Goal: Transaction & Acquisition: Book appointment/travel/reservation

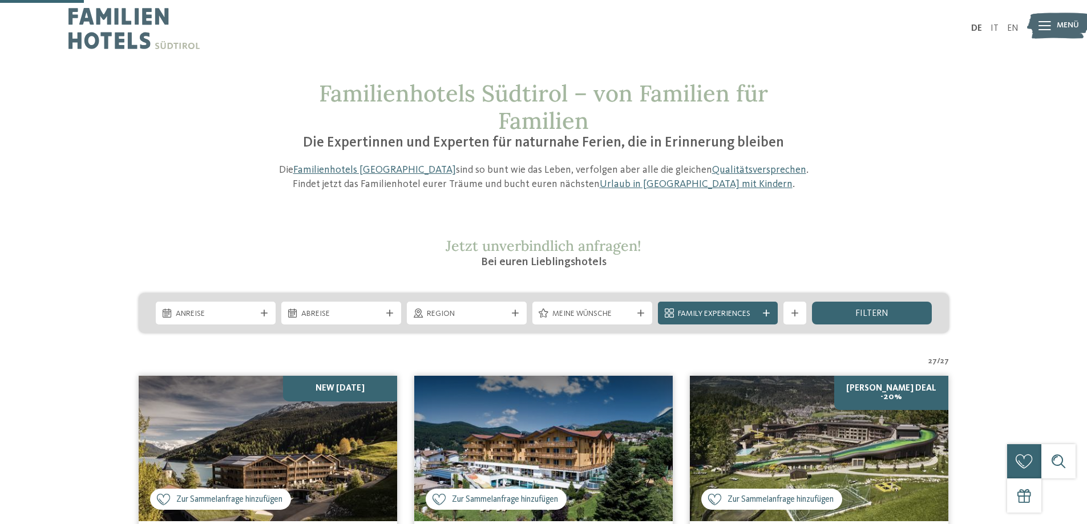
click at [262, 376] on img at bounding box center [268, 448] width 258 height 145
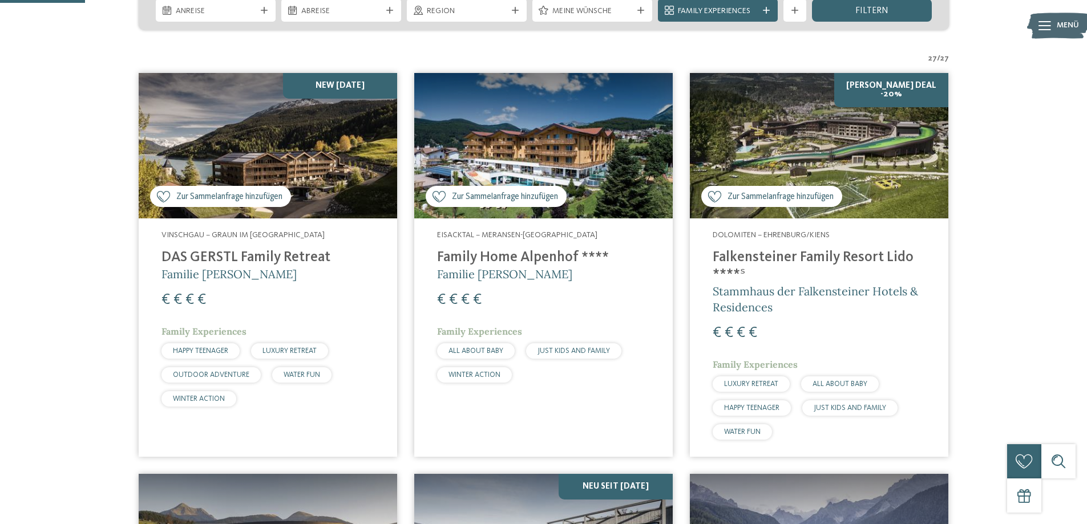
scroll to position [303, 0]
click at [264, 7] on icon at bounding box center [264, 10] width 7 height 7
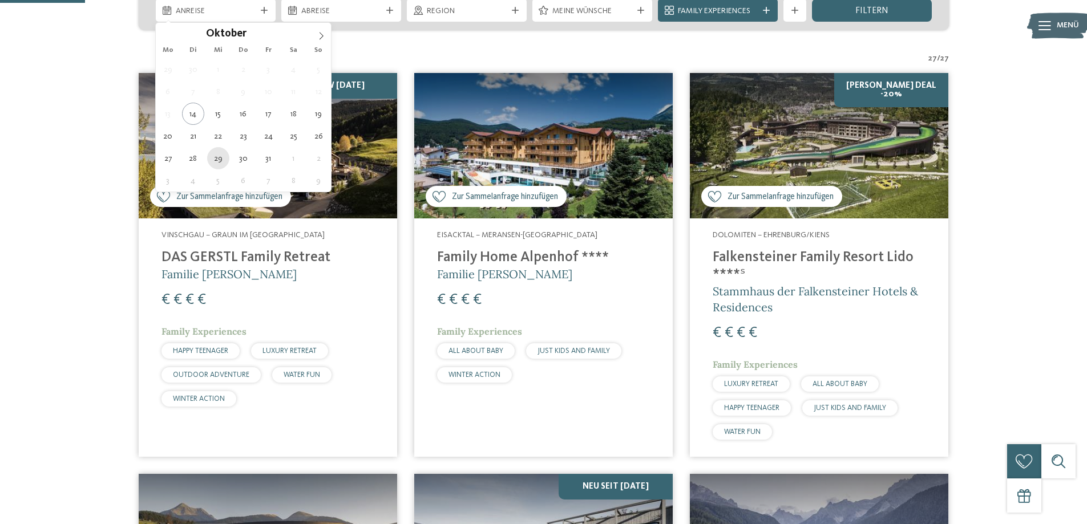
type div "29.10.2025"
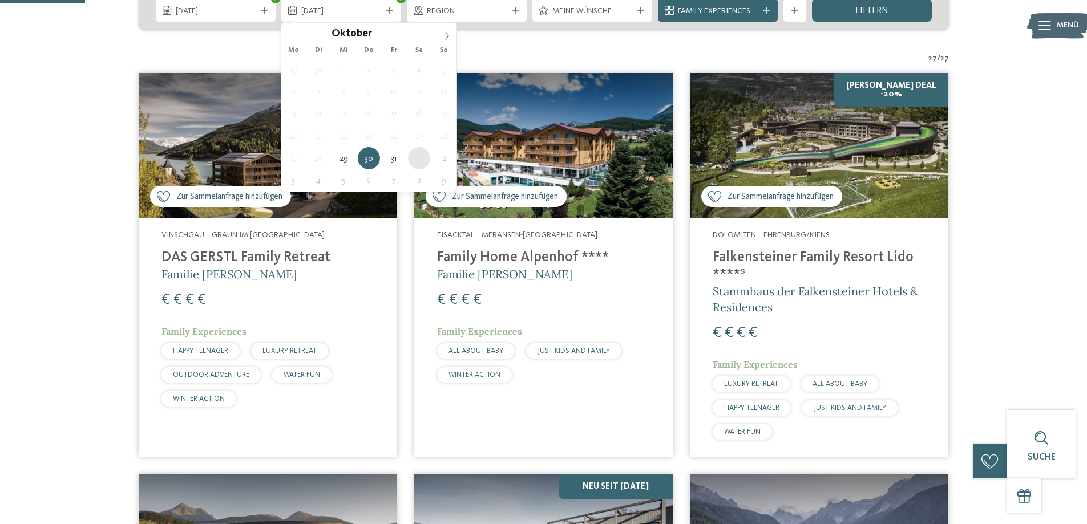
type div "01.11.2025"
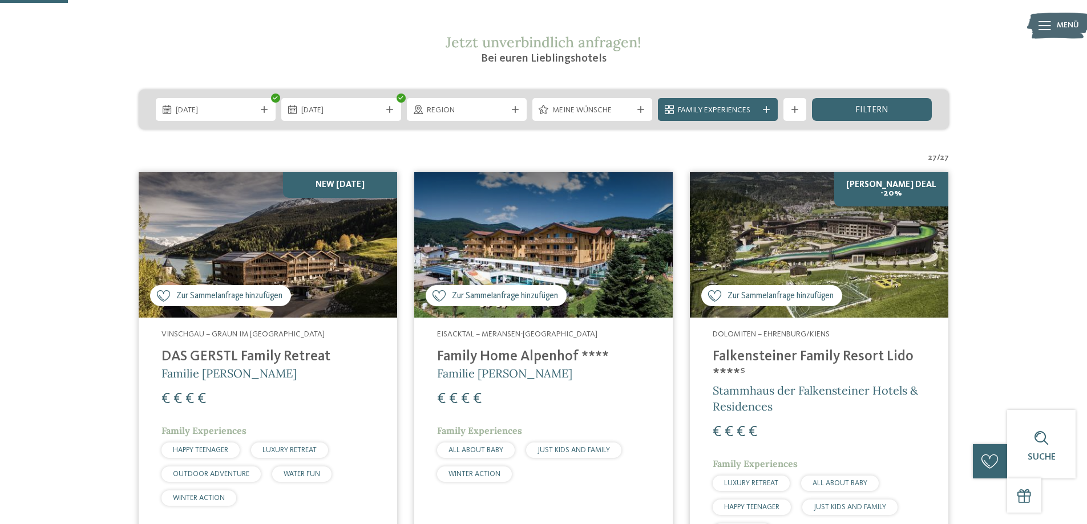
scroll to position [189, 0]
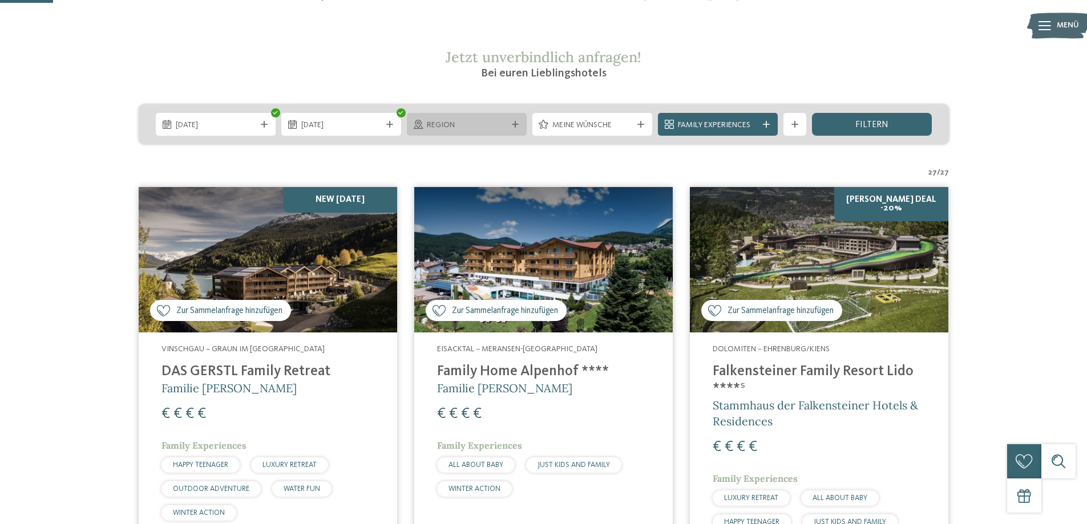
click at [501, 116] on div "Region" at bounding box center [467, 124] width 120 height 23
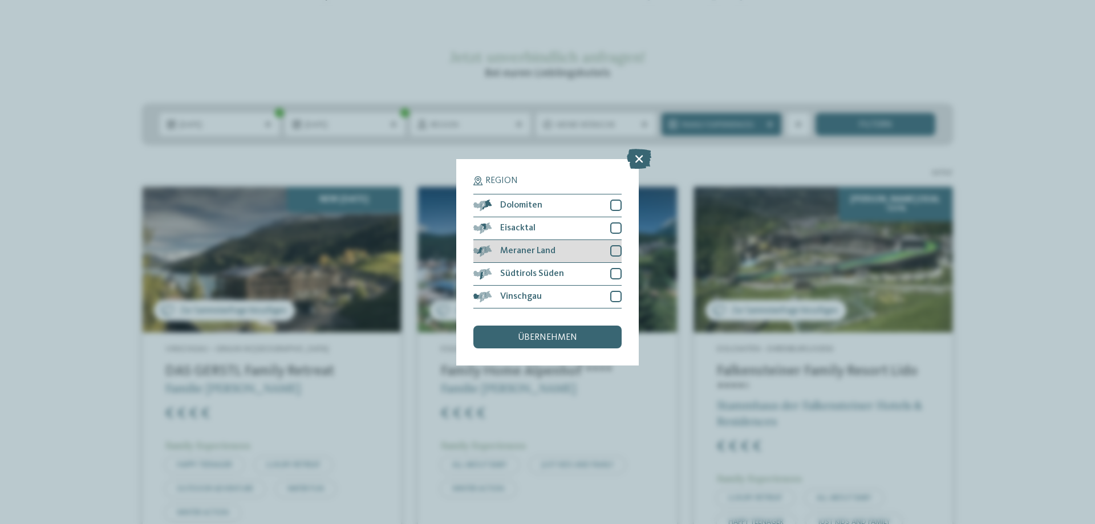
click at [613, 244] on div "Meraner Land" at bounding box center [547, 251] width 148 height 23
click at [618, 275] on div at bounding box center [615, 273] width 11 height 11
click at [619, 295] on div at bounding box center [615, 296] width 11 height 11
click at [566, 336] on span "übernehmen" at bounding box center [547, 337] width 59 height 9
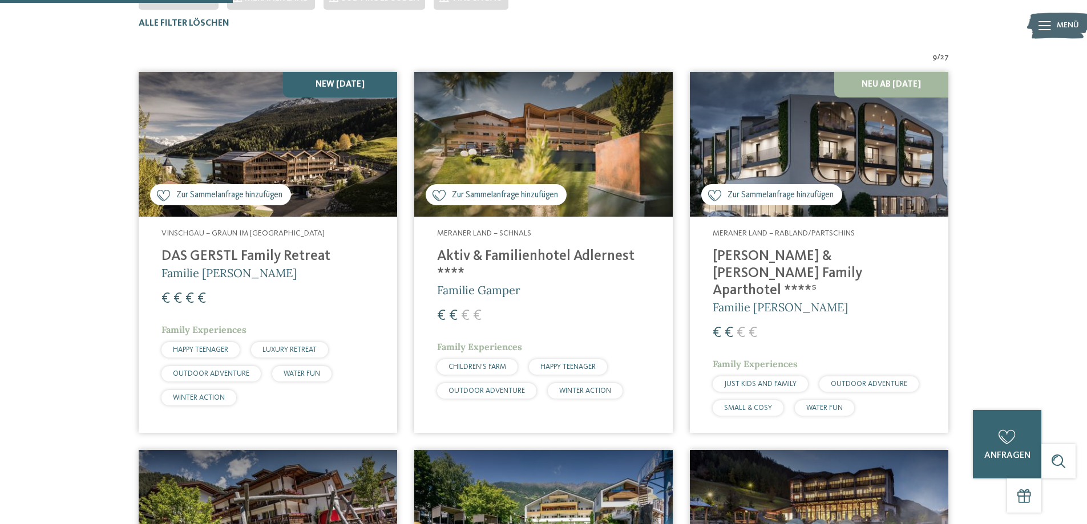
scroll to position [374, 0]
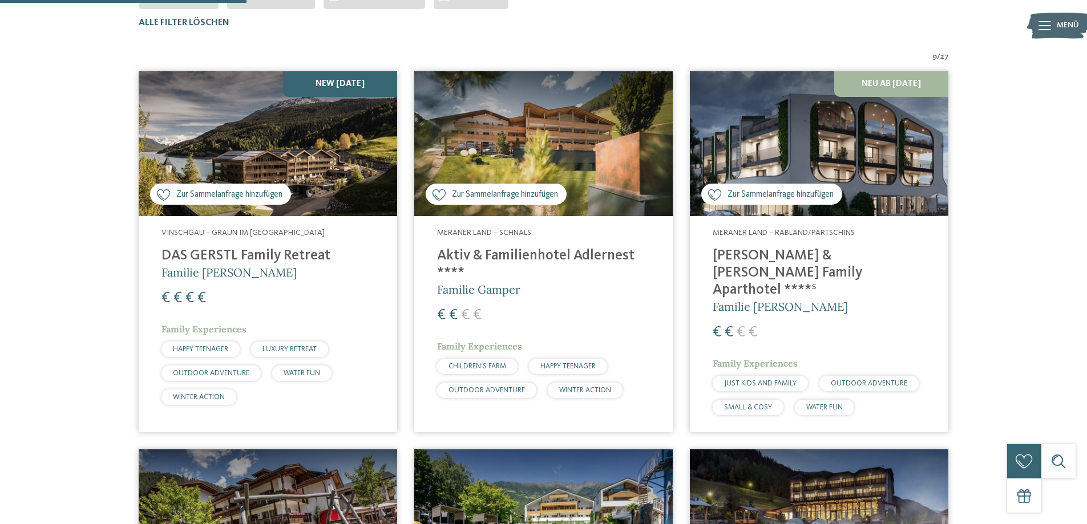
click at [727, 255] on h4 "[PERSON_NAME] & [PERSON_NAME] Family Aparthotel ****ˢ" at bounding box center [818, 273] width 213 height 51
click at [487, 266] on h4 "Aktiv & Familienhotel Adlernest ****" at bounding box center [543, 265] width 213 height 34
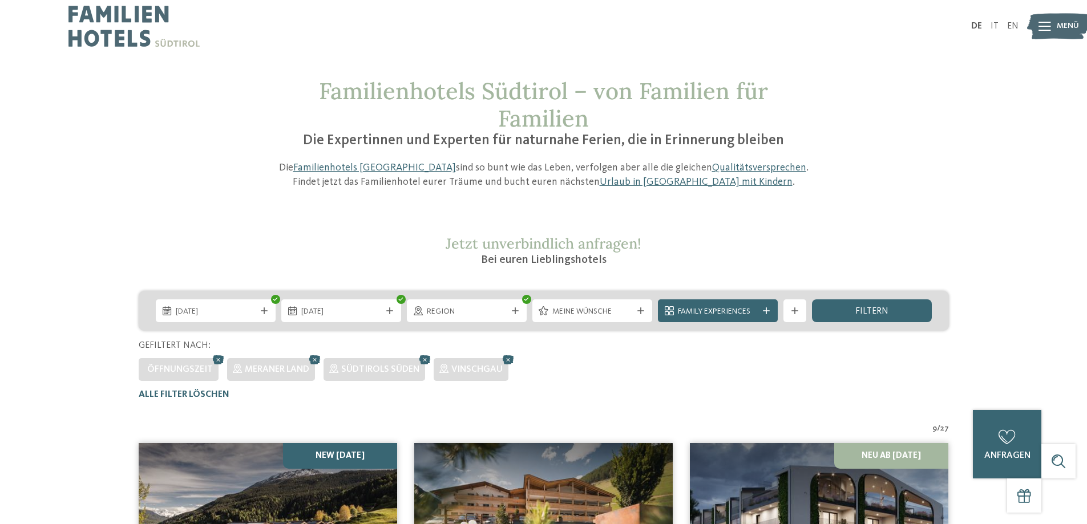
scroll to position [0, 0]
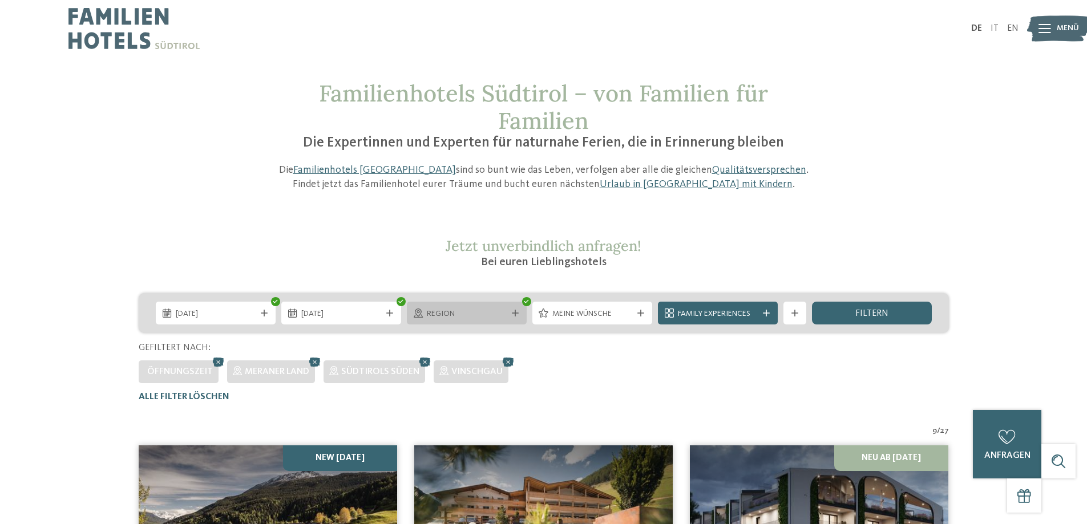
click at [517, 315] on icon at bounding box center [515, 313] width 7 height 7
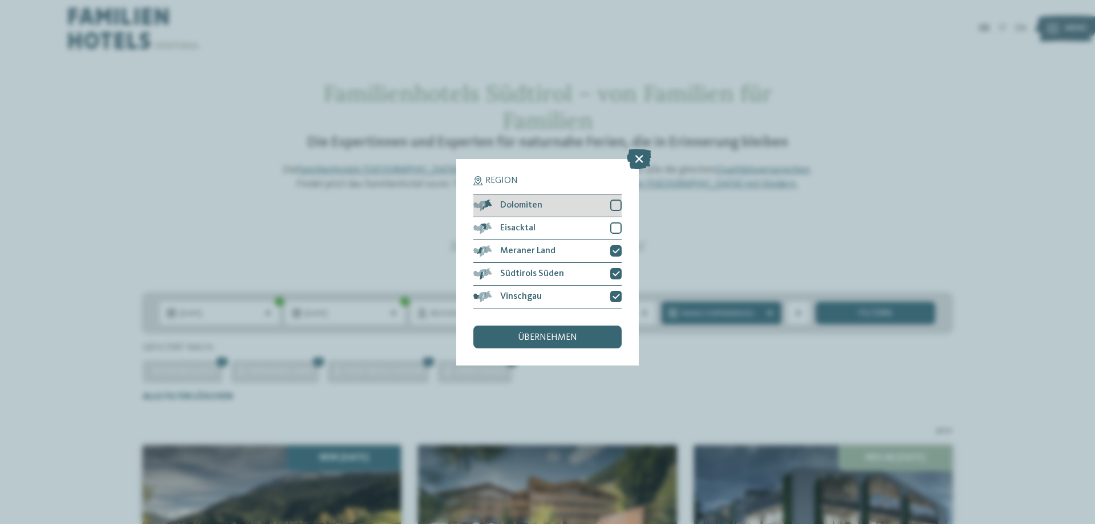
click at [611, 204] on div at bounding box center [615, 205] width 11 height 11
click at [615, 216] on div "Dolomiten" at bounding box center [547, 206] width 148 height 23
click at [615, 221] on div "Eisacktal" at bounding box center [547, 228] width 148 height 23
click at [617, 212] on div "Dolomiten" at bounding box center [547, 206] width 148 height 23
click at [607, 298] on div "Vinschgau" at bounding box center [547, 297] width 148 height 23
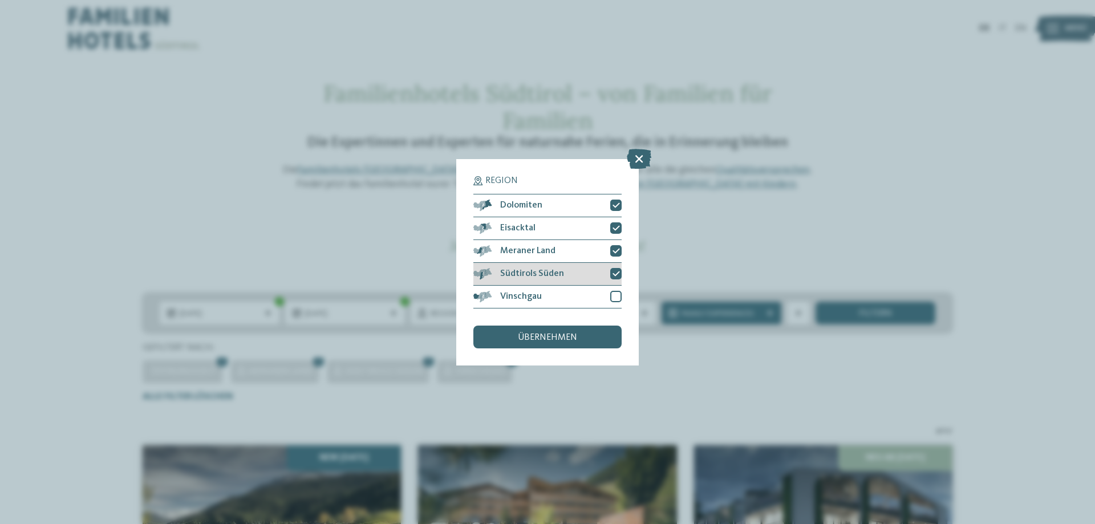
click at [617, 275] on icon at bounding box center [616, 273] width 7 height 7
click at [618, 256] on div at bounding box center [615, 250] width 11 height 11
click at [554, 337] on span "übernehmen" at bounding box center [547, 337] width 59 height 9
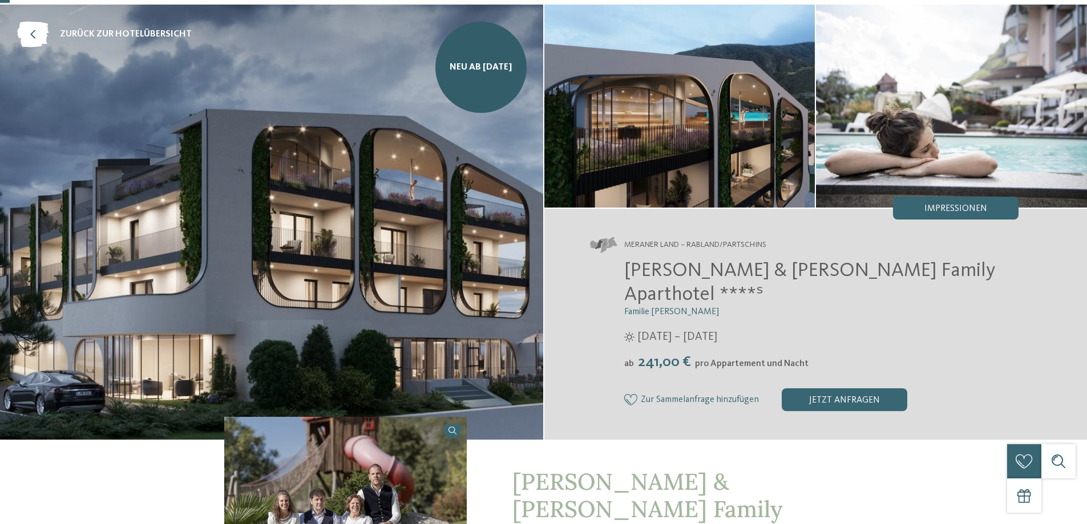
scroll to position [171, 0]
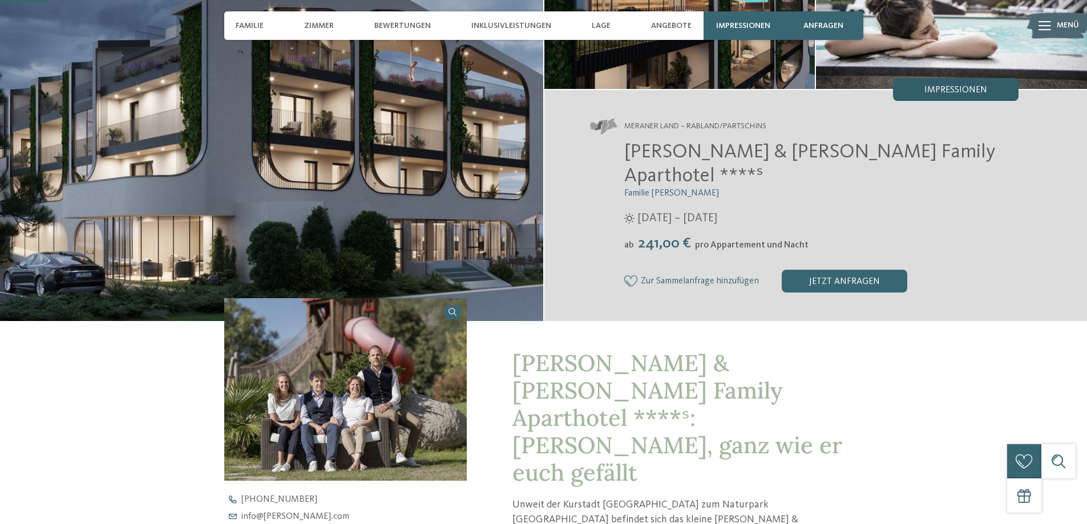
click at [1002, 97] on div "Impressionen" at bounding box center [955, 89] width 125 height 23
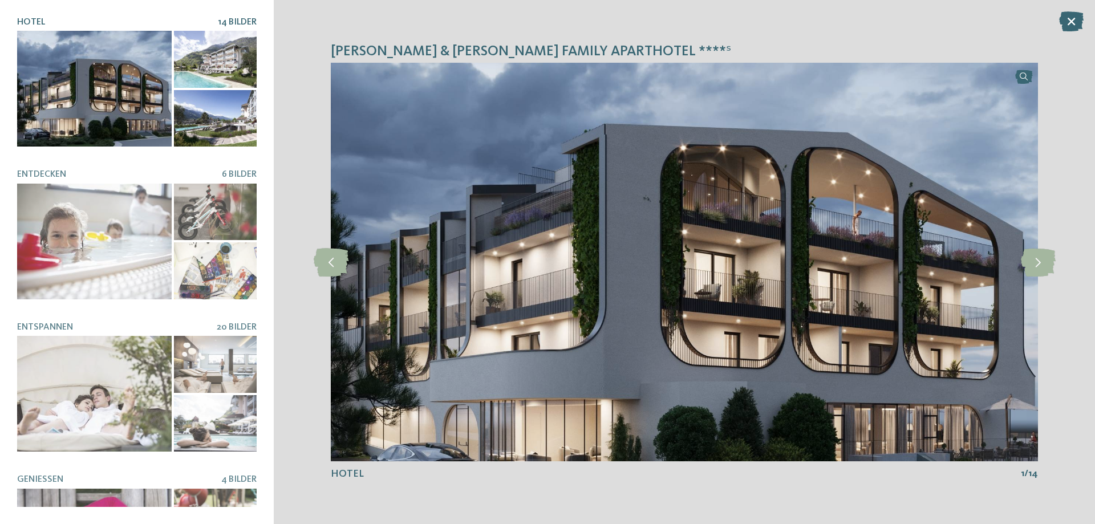
click at [213, 42] on div at bounding box center [215, 59] width 83 height 57
click at [233, 113] on div at bounding box center [215, 118] width 83 height 57
click at [1031, 262] on icon at bounding box center [1038, 262] width 35 height 29
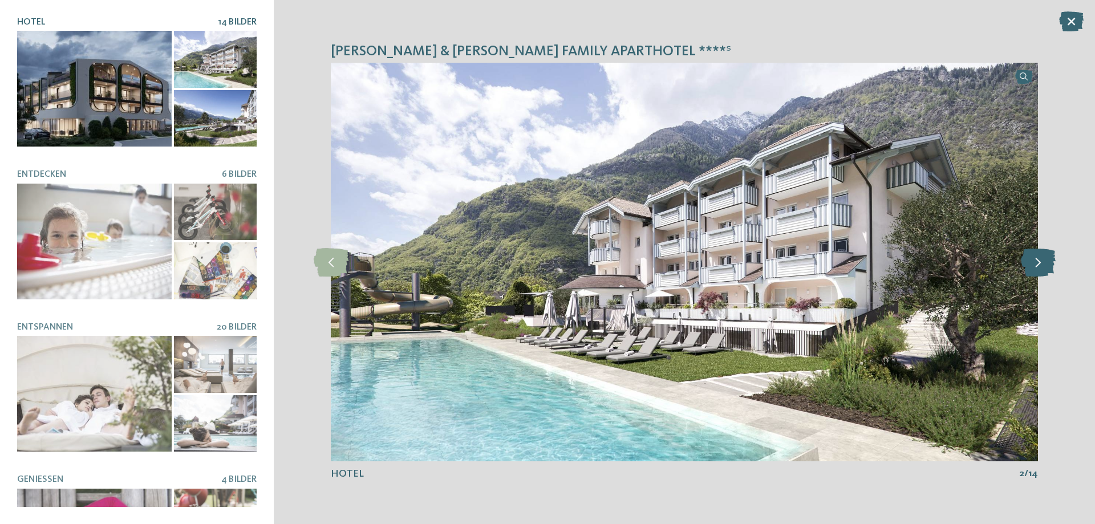
click at [1031, 262] on icon at bounding box center [1038, 262] width 35 height 29
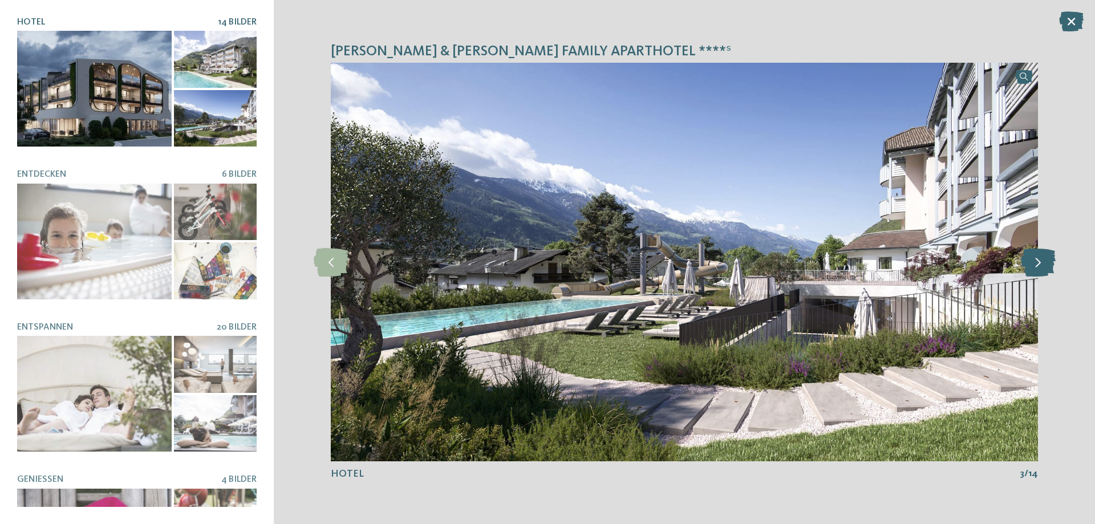
click at [1034, 262] on icon at bounding box center [1038, 262] width 35 height 29
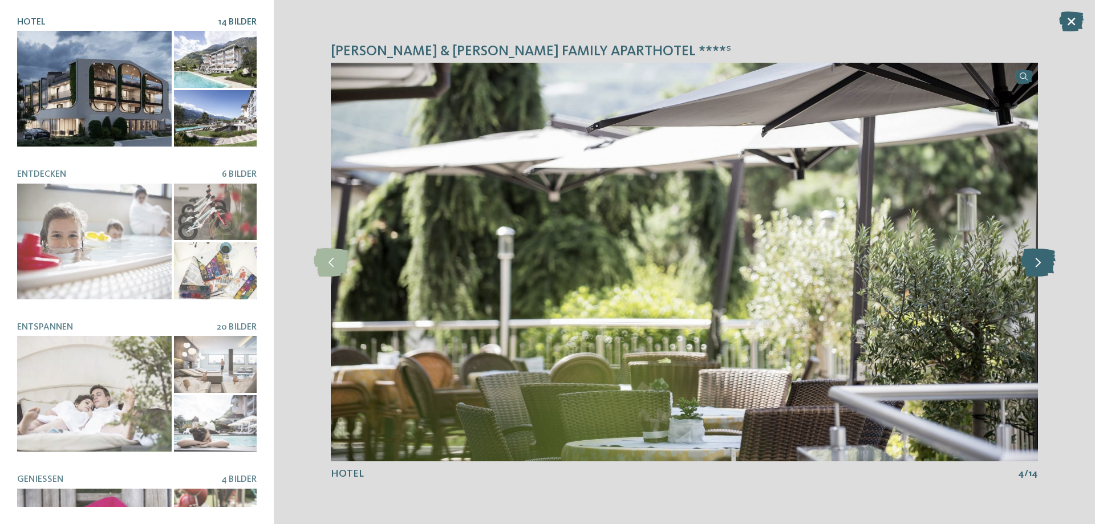
click at [1034, 262] on icon at bounding box center [1038, 262] width 35 height 29
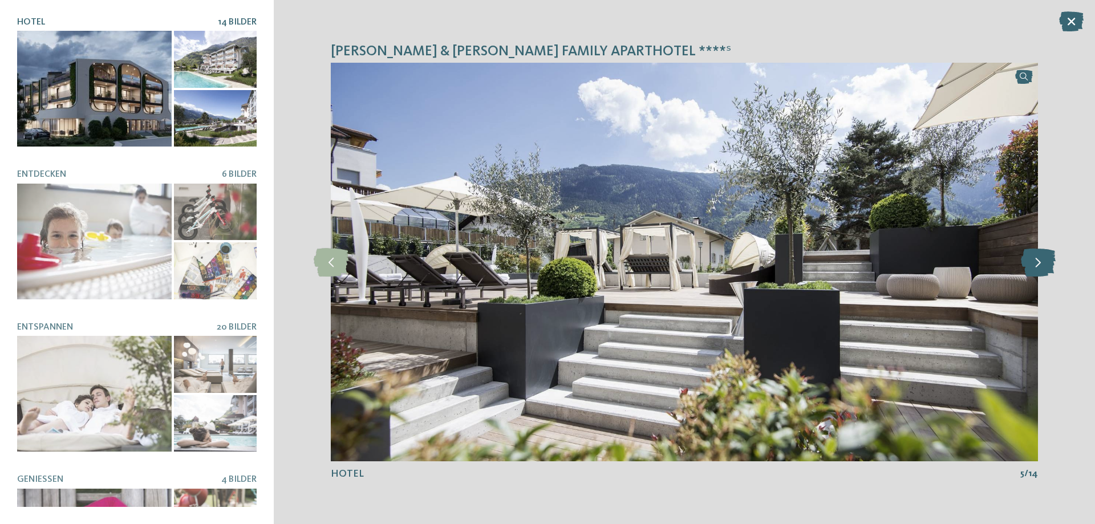
click at [1034, 262] on icon at bounding box center [1038, 262] width 35 height 29
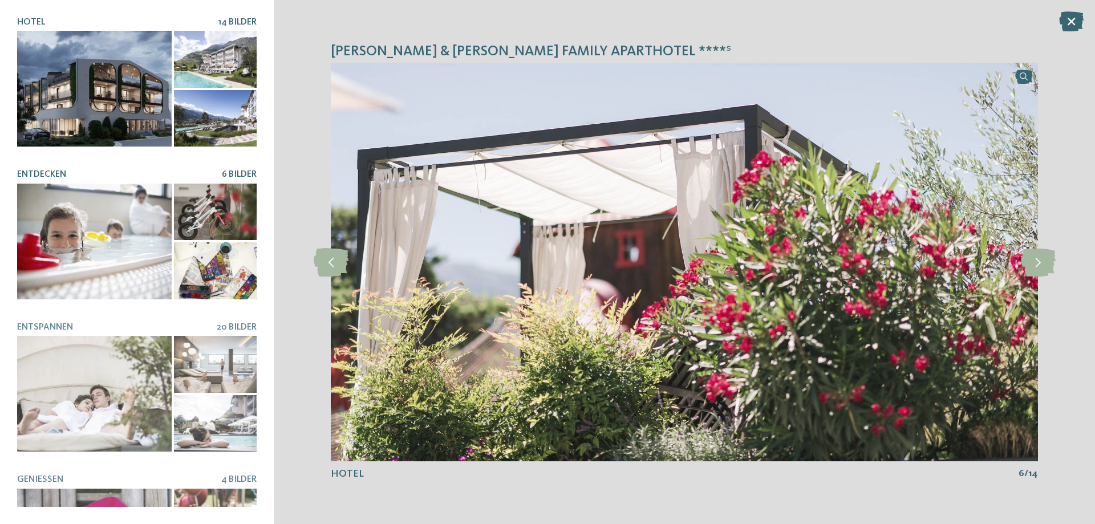
click at [103, 255] on div at bounding box center [94, 242] width 155 height 116
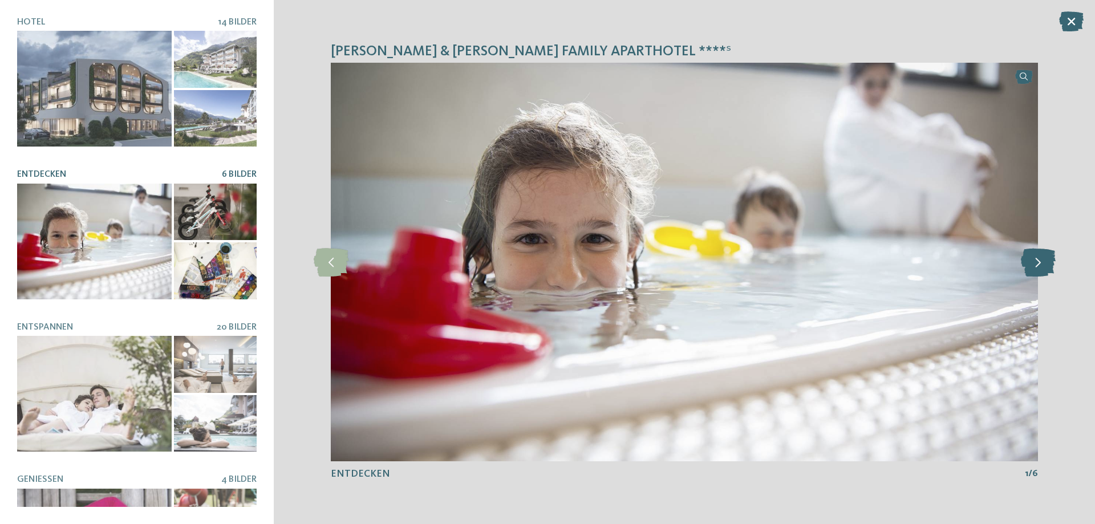
click at [1046, 269] on icon at bounding box center [1038, 262] width 35 height 29
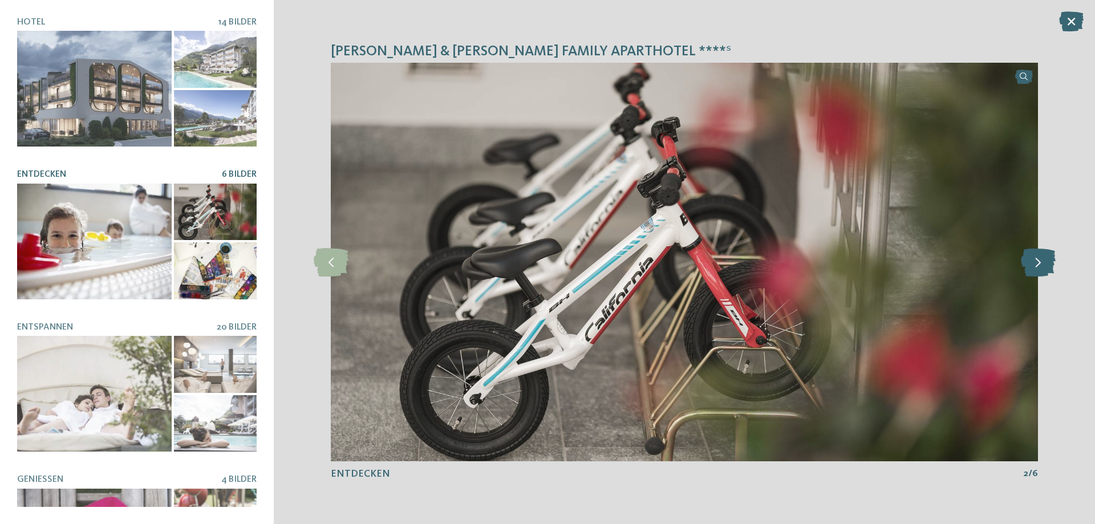
click at [1044, 269] on icon at bounding box center [1038, 262] width 35 height 29
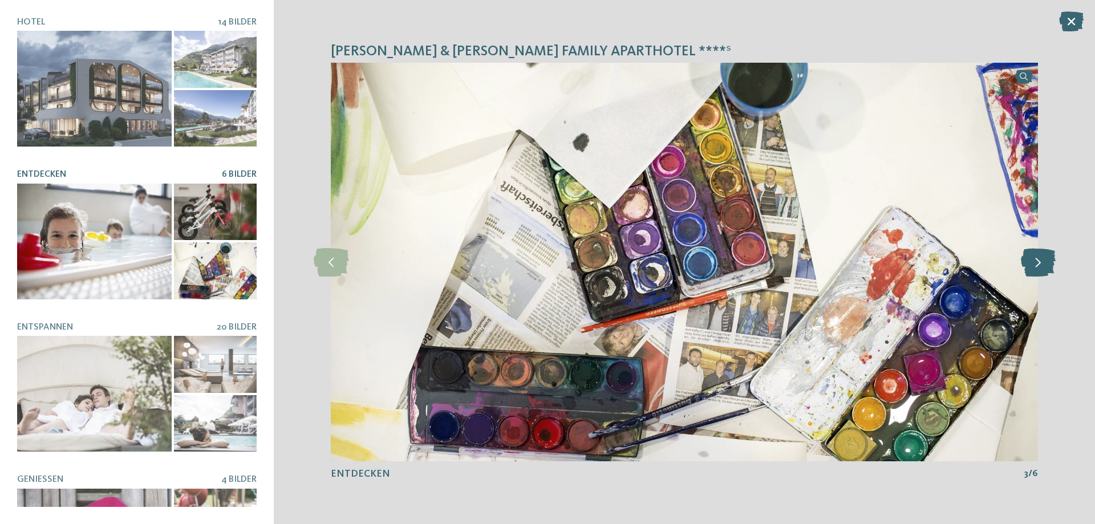
click at [1044, 269] on icon at bounding box center [1038, 262] width 35 height 29
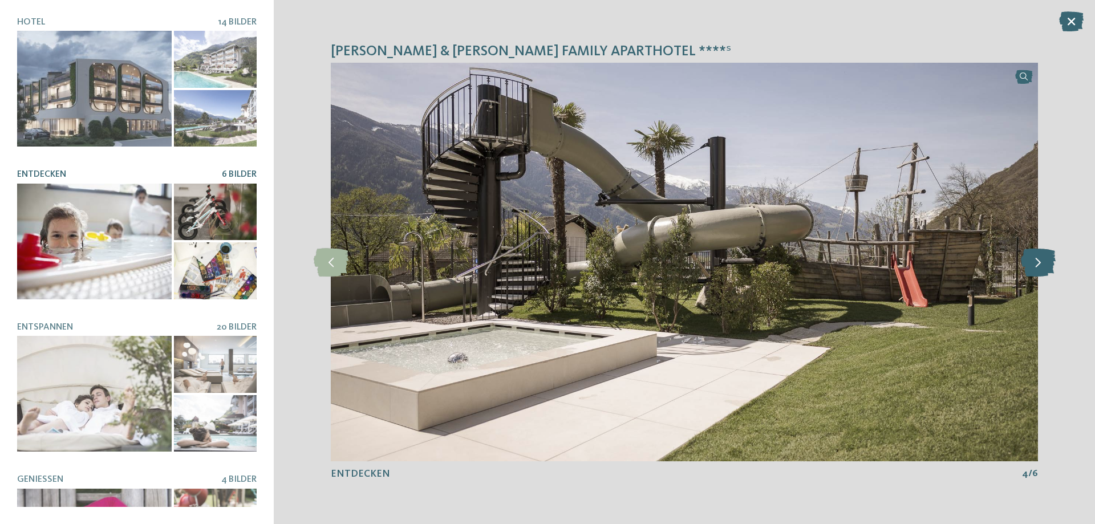
click at [1044, 269] on icon at bounding box center [1038, 262] width 35 height 29
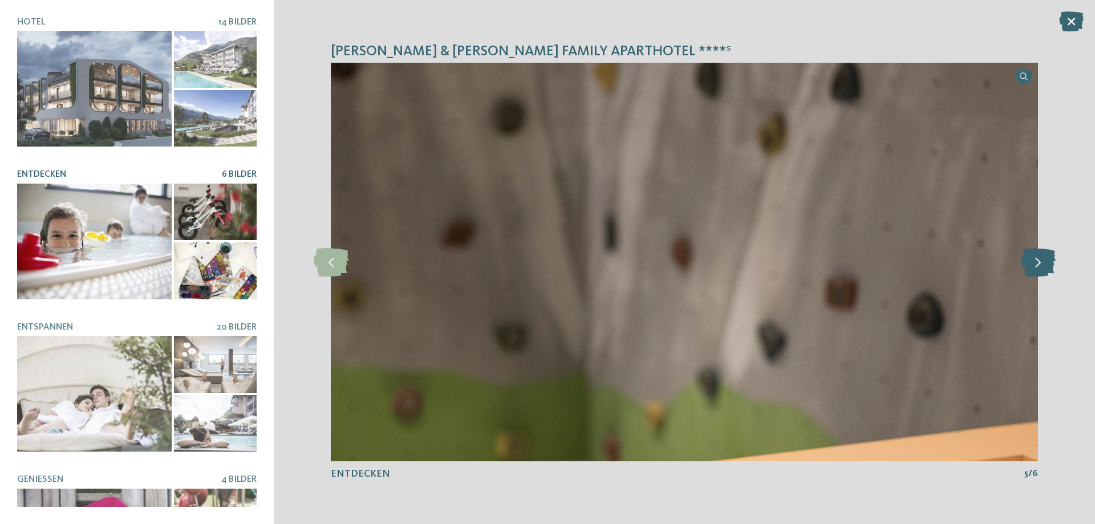
click at [1044, 269] on icon at bounding box center [1038, 262] width 35 height 29
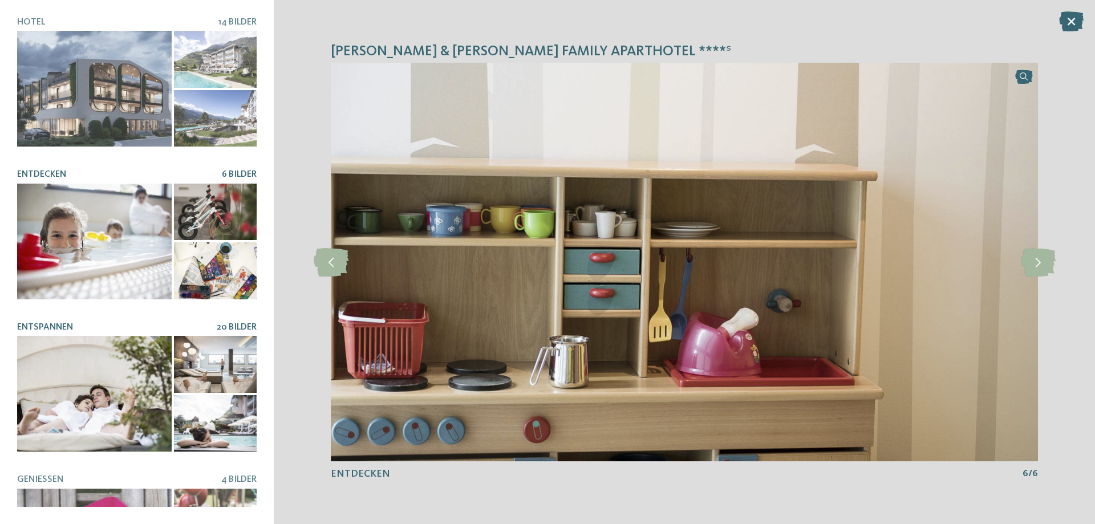
click at [110, 367] on div at bounding box center [94, 394] width 155 height 116
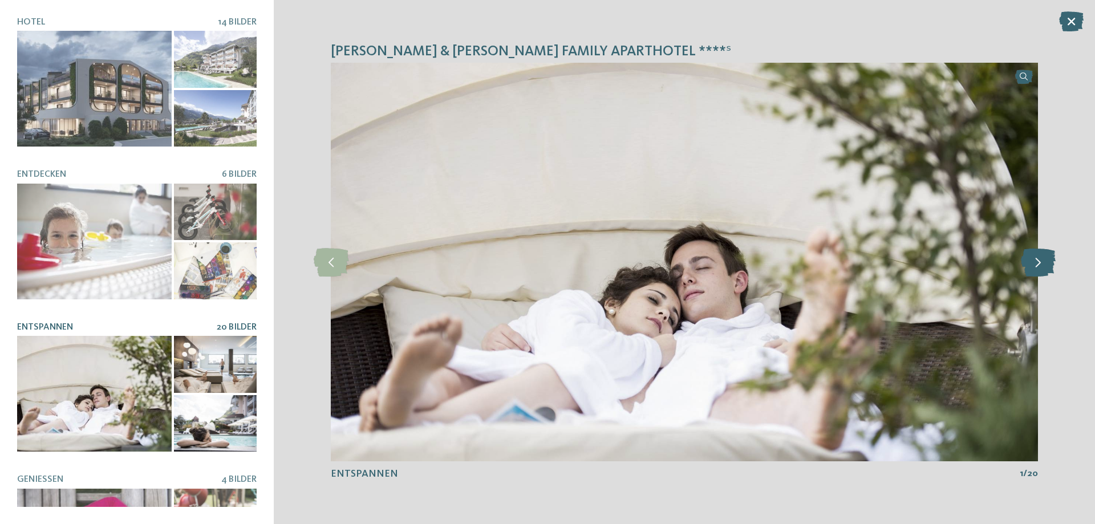
click at [1045, 262] on icon at bounding box center [1038, 262] width 35 height 29
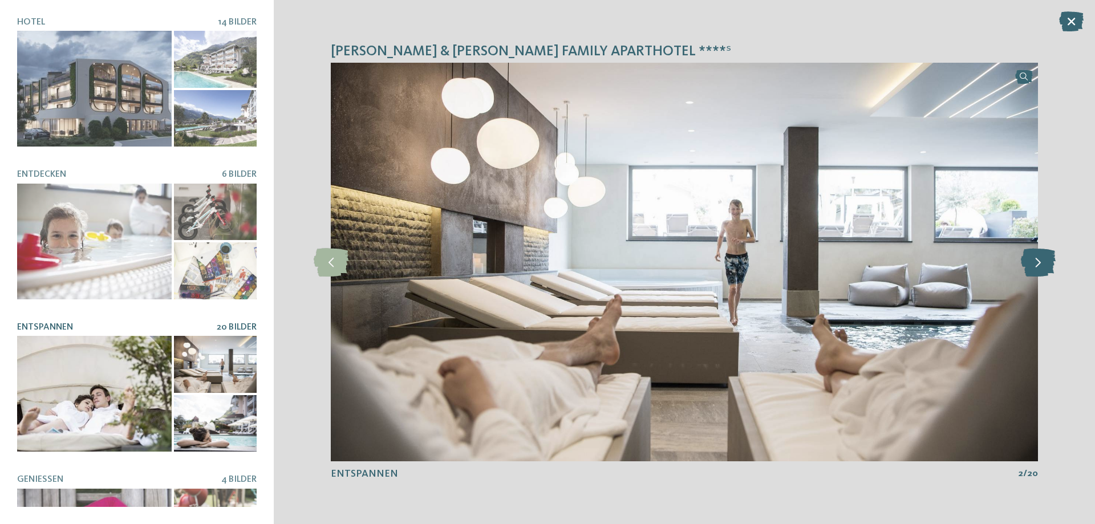
click at [1042, 261] on icon at bounding box center [1038, 262] width 35 height 29
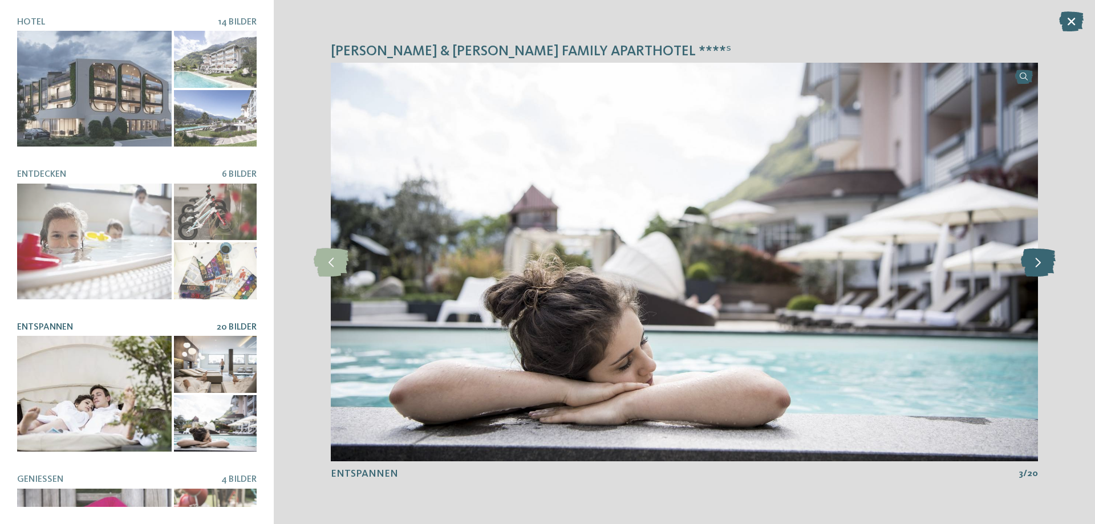
click at [1042, 261] on icon at bounding box center [1038, 262] width 35 height 29
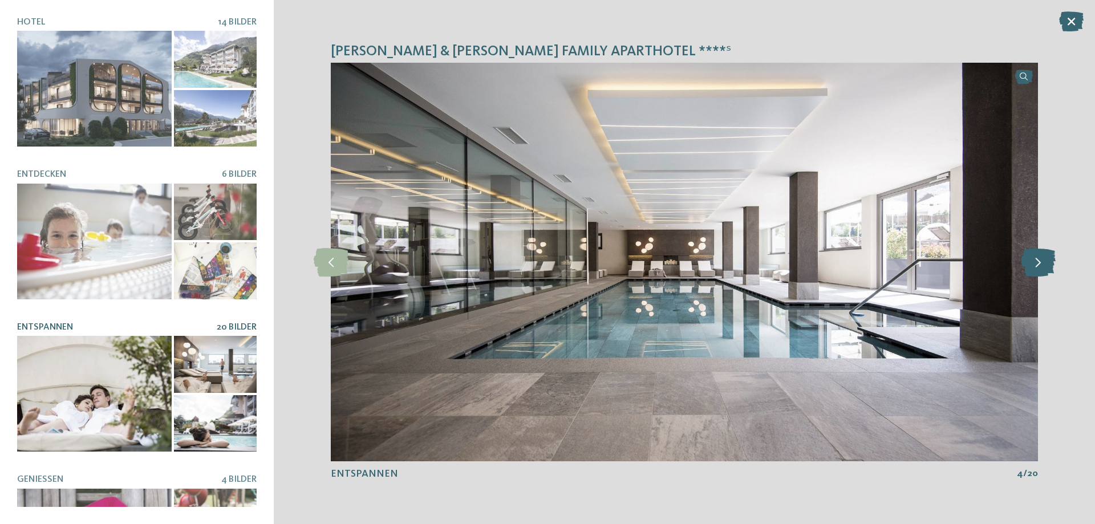
click at [1042, 261] on icon at bounding box center [1038, 262] width 35 height 29
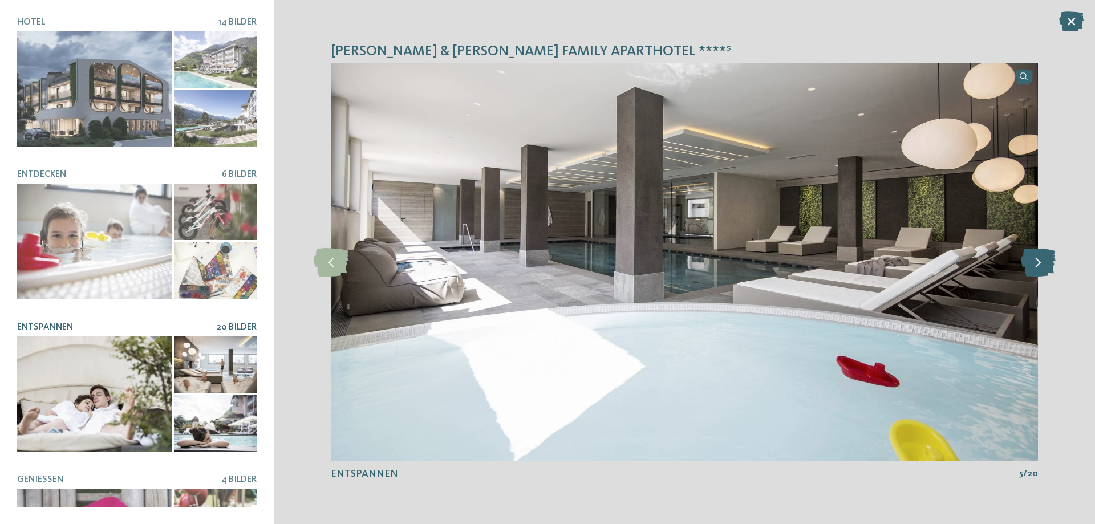
click at [1042, 261] on icon at bounding box center [1038, 262] width 35 height 29
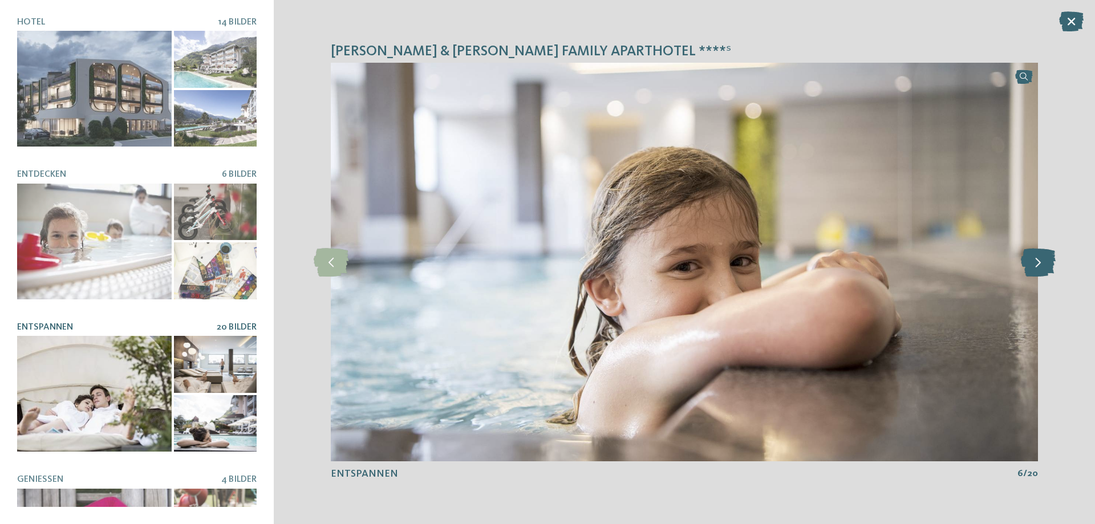
click at [1042, 261] on icon at bounding box center [1038, 262] width 35 height 29
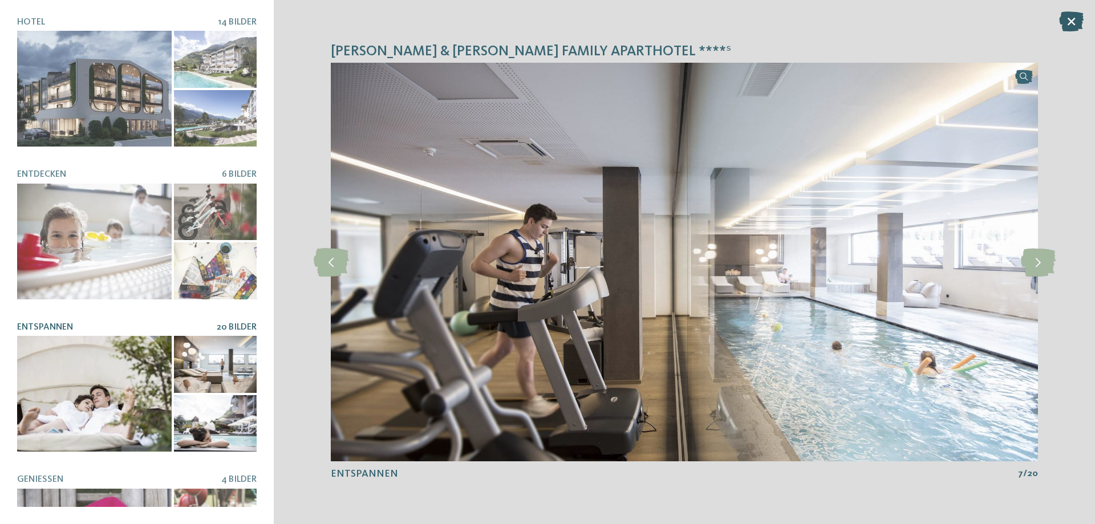
click at [1078, 22] on icon at bounding box center [1071, 21] width 25 height 20
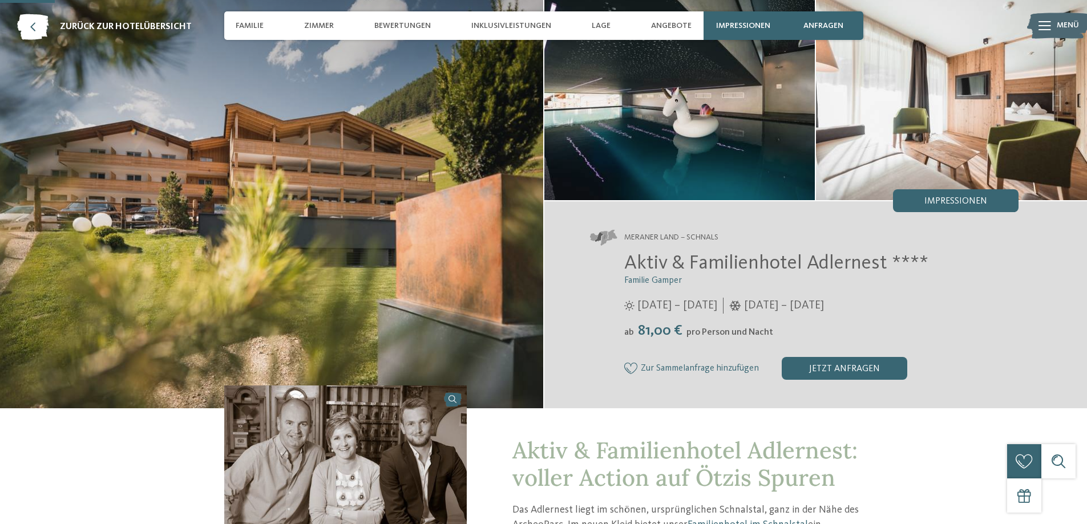
scroll to position [57, 0]
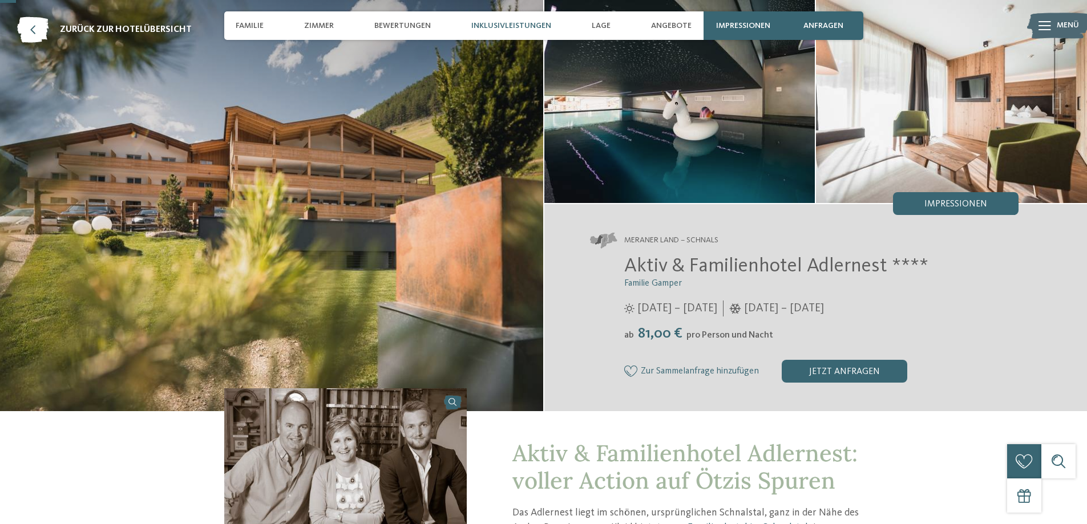
click at [503, 13] on div "Inklusivleistungen" at bounding box center [510, 25] width 91 height 29
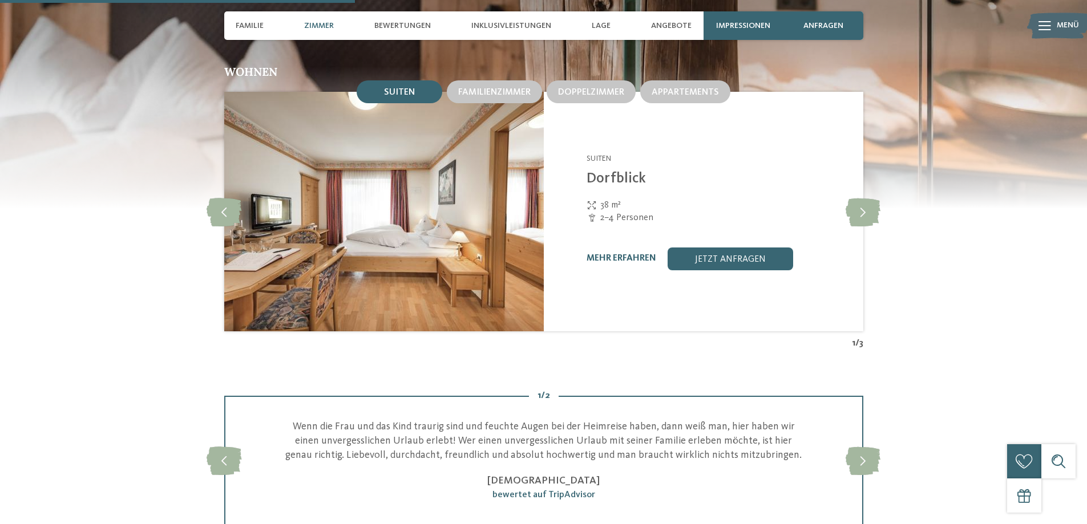
scroll to position [1251, 0]
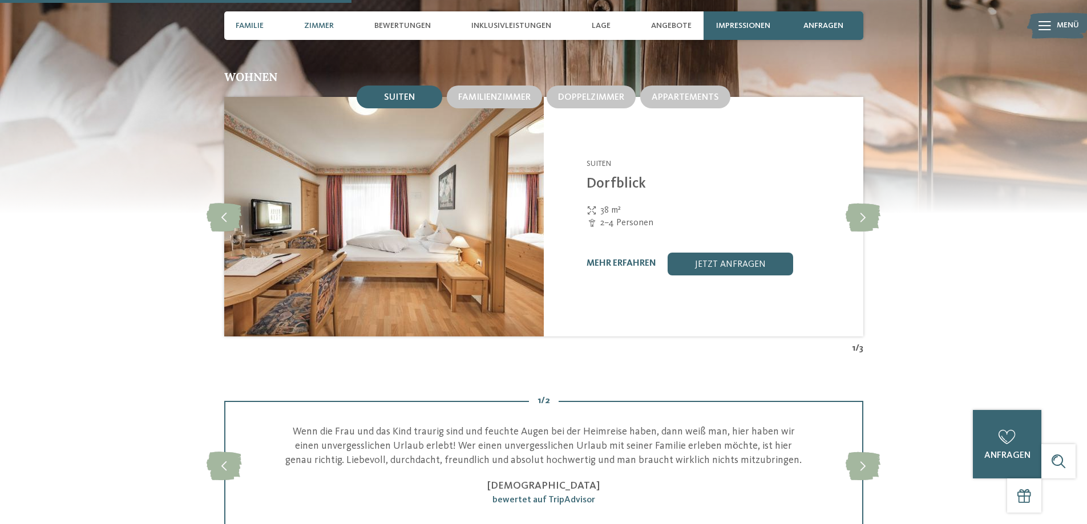
click at [257, 25] on span "Familie" at bounding box center [250, 26] width 28 height 10
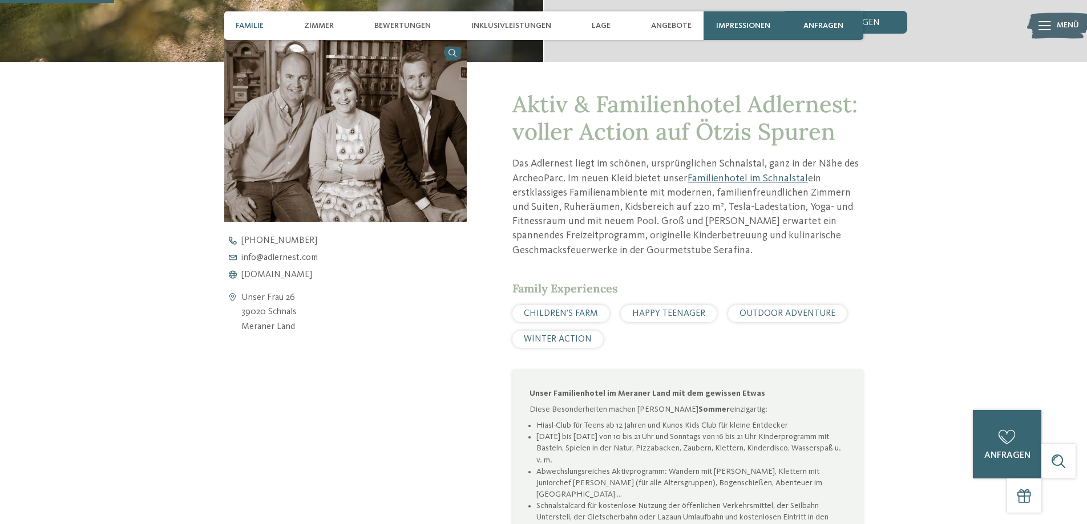
scroll to position [406, 0]
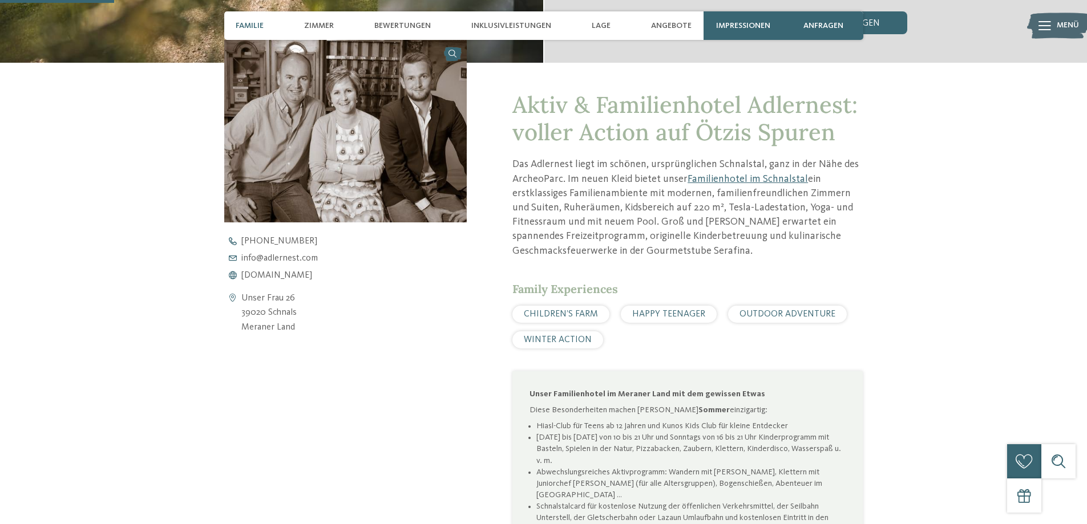
click at [749, 29] on span "Impressionen" at bounding box center [743, 26] width 54 height 10
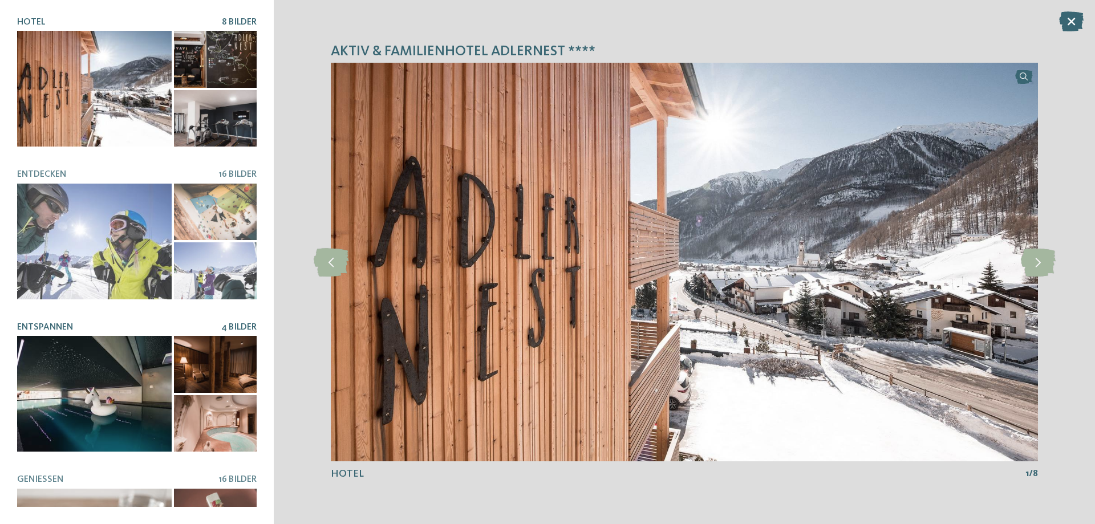
click at [104, 384] on div at bounding box center [94, 394] width 155 height 116
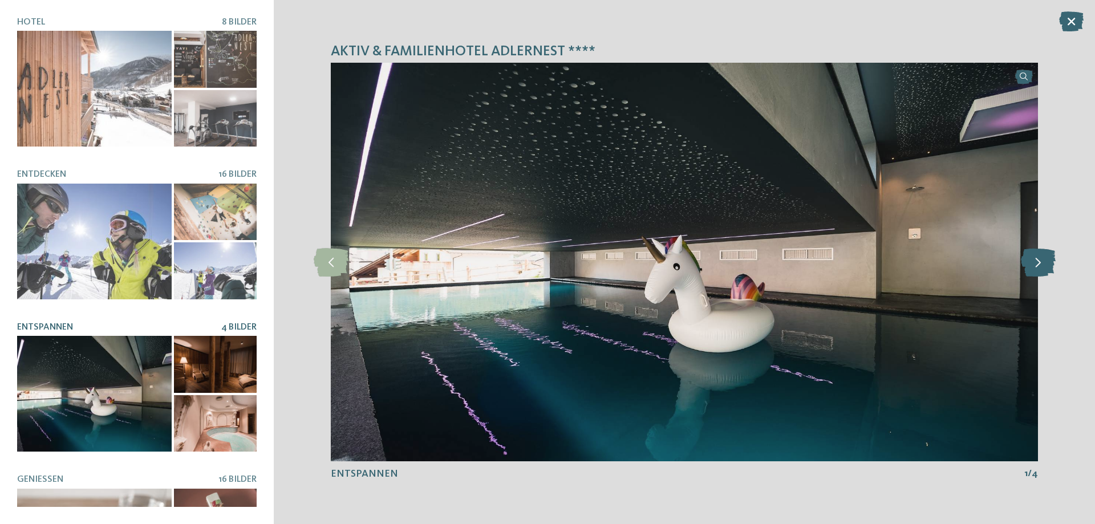
click at [1044, 267] on icon at bounding box center [1038, 262] width 35 height 29
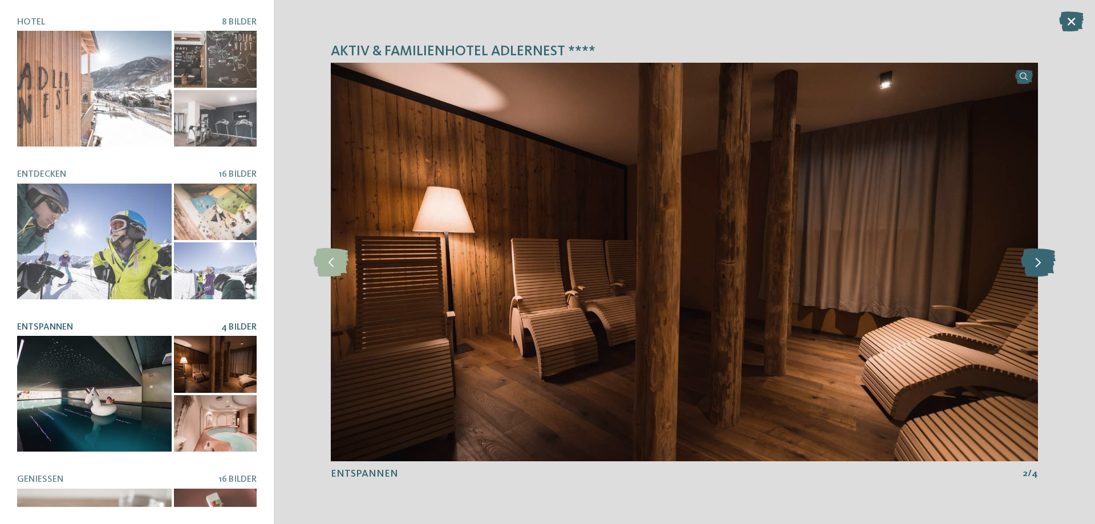
click at [1044, 266] on icon at bounding box center [1038, 262] width 35 height 29
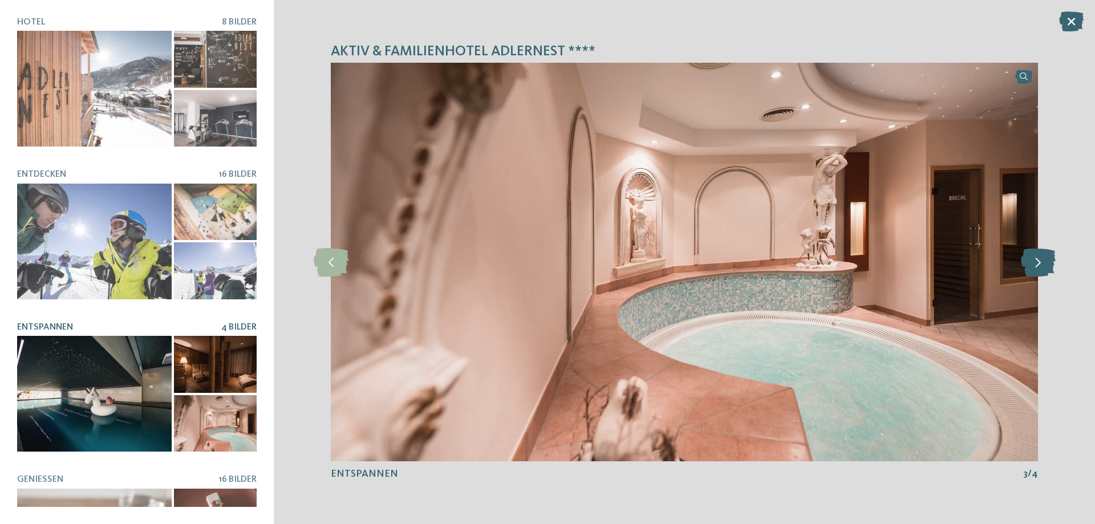
click at [1043, 266] on icon at bounding box center [1038, 262] width 35 height 29
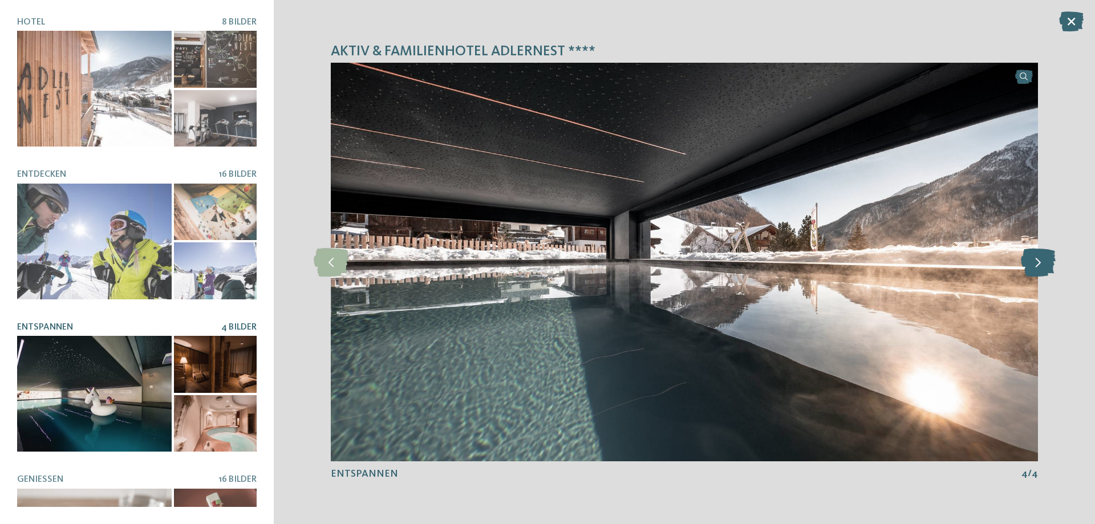
click at [1043, 266] on icon at bounding box center [1038, 262] width 35 height 29
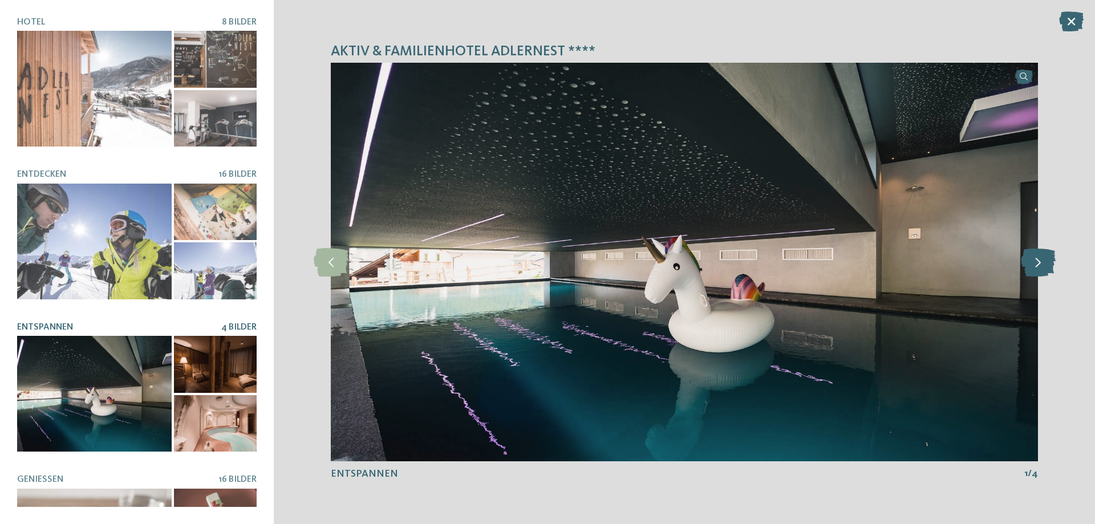
click at [1043, 266] on icon at bounding box center [1038, 262] width 35 height 29
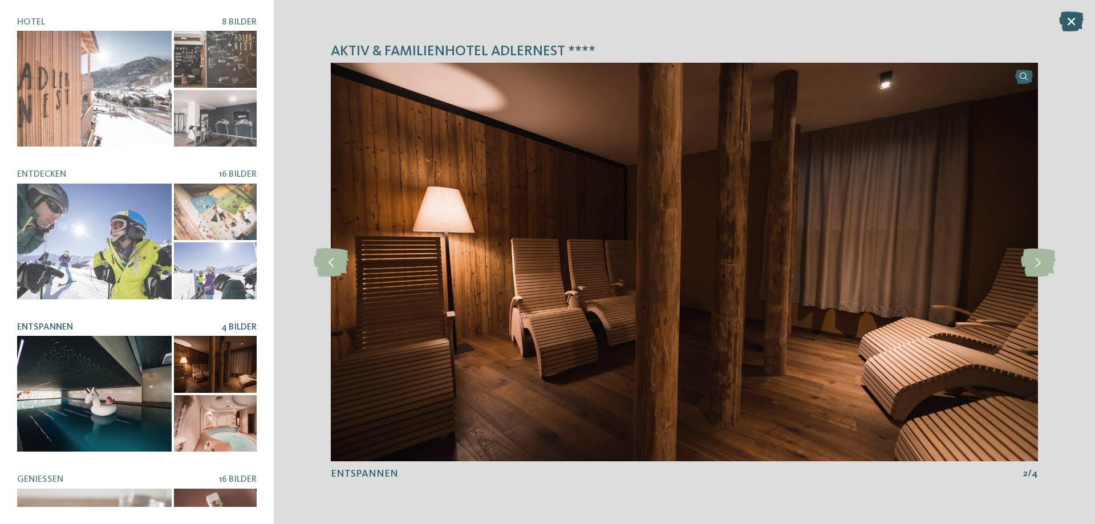
click at [1063, 19] on icon at bounding box center [1071, 21] width 25 height 20
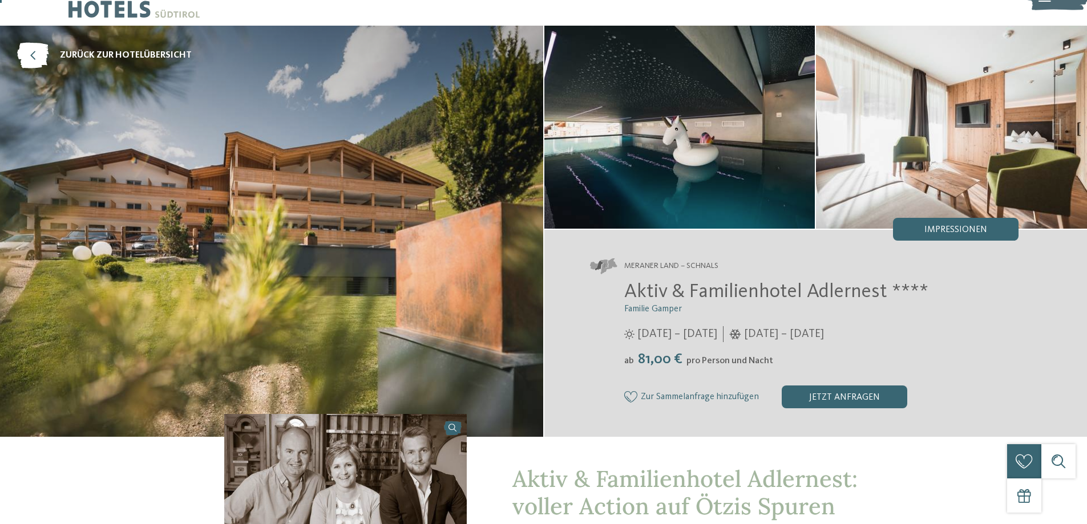
scroll to position [0, 0]
